Goal: Entertainment & Leisure: Consume media (video, audio)

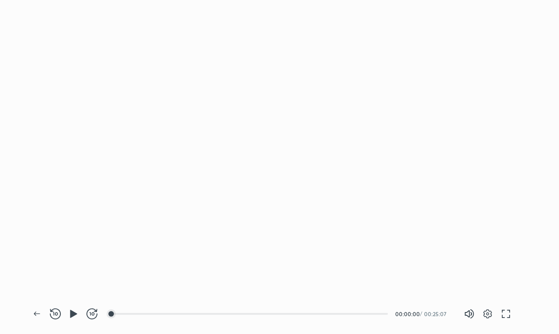
click at [231, 121] on div at bounding box center [279, 149] width 559 height 298
click at [74, 319] on button "button" at bounding box center [74, 314] width 18 height 18
click at [510, 313] on icon "button" at bounding box center [506, 313] width 11 height 11
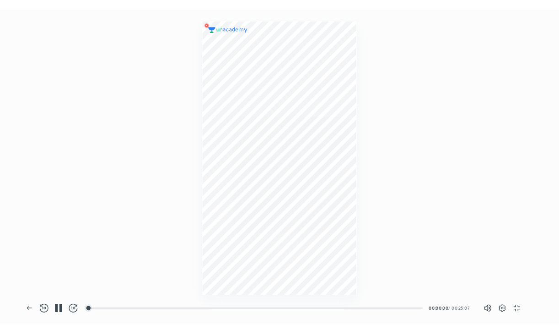
scroll to position [395, 703]
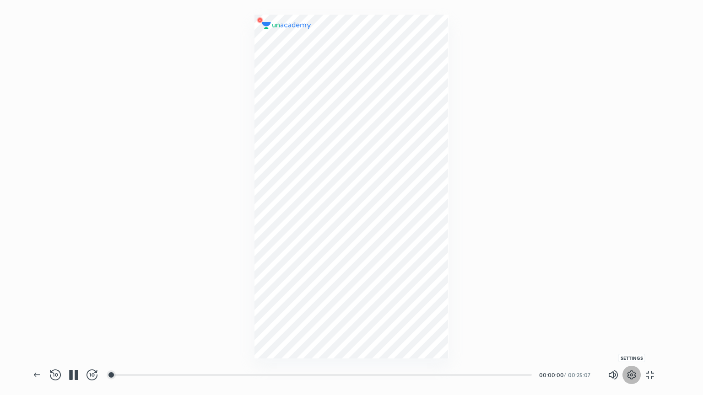
click at [559, 334] on icon "button" at bounding box center [631, 375] width 11 height 11
click at [559, 334] on div at bounding box center [351, 197] width 703 height 395
click at [559, 334] on icon "button" at bounding box center [649, 375] width 11 height 11
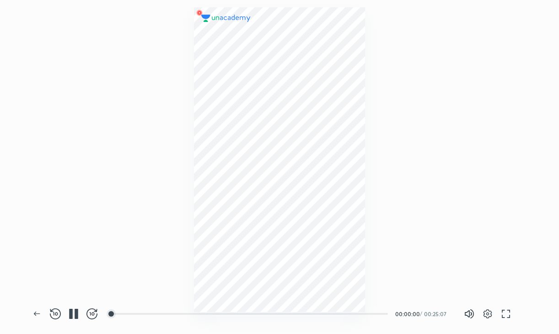
scroll to position [334, 559]
click at [92, 322] on button "button" at bounding box center [92, 314] width 18 height 18
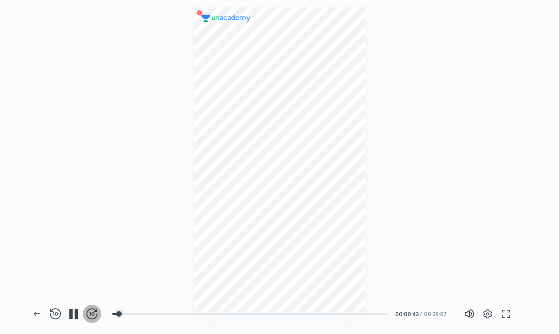
click at [92, 322] on button "button" at bounding box center [92, 314] width 18 height 18
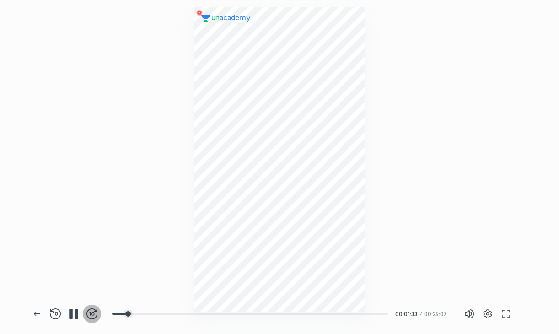
click at [92, 322] on button "button" at bounding box center [92, 314] width 18 height 18
drag, startPoint x: 92, startPoint y: 322, endPoint x: 178, endPoint y: 319, distance: 86.1
click at [178, 319] on div "Back REWIND (J) PAUSE (K) FORWARD (L) 06:07 00:01:53 / 00:25:07 Volume (M) 100%…" at bounding box center [281, 314] width 506 height 40
click at [178, 319] on div "06:05" at bounding box center [253, 313] width 283 height 11
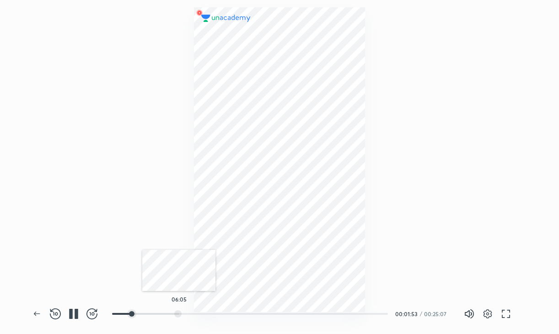
click at [179, 315] on div at bounding box center [177, 313] width 7 height 7
click at [223, 316] on div at bounding box center [221, 313] width 7 height 7
click at [283, 313] on div at bounding box center [282, 313] width 7 height 7
